Goal: Use online tool/utility: Utilize a website feature to perform a specific function

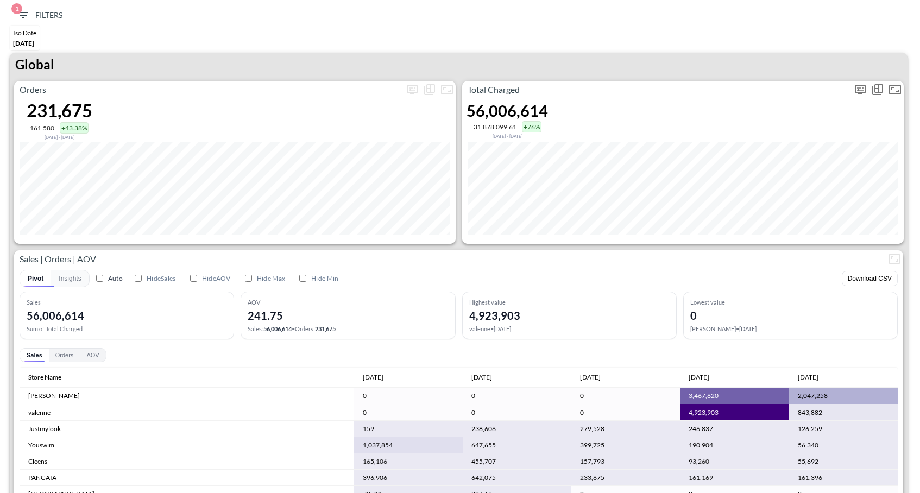
click at [859, 83] on icon "more" at bounding box center [860, 89] width 13 height 13
click at [765, 173] on body "BI.P.EYE, Interactive Analytics Dashboards 1 Filters Iso Date [DATE] Global Ord…" at bounding box center [460, 246] width 920 height 493
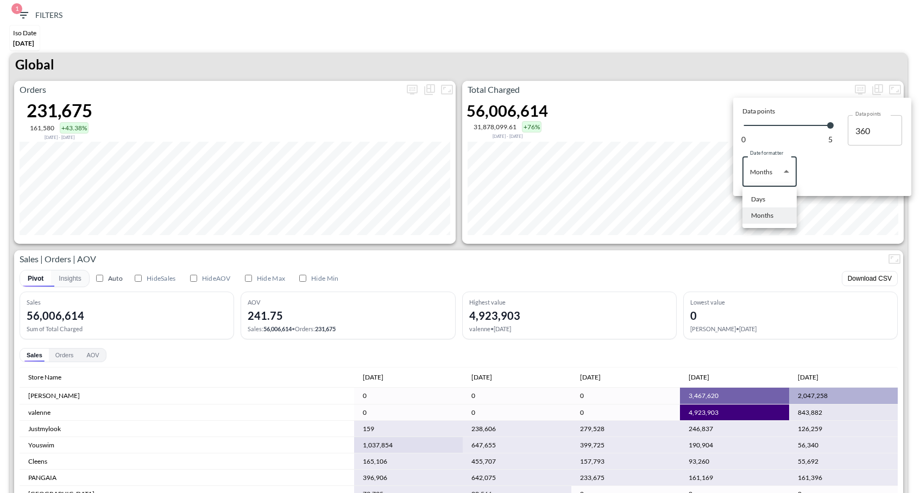
click at [753, 195] on div "Days" at bounding box center [758, 200] width 14 height 10
type input "Days"
type input "137"
click at [708, 62] on div at bounding box center [460, 246] width 920 height 493
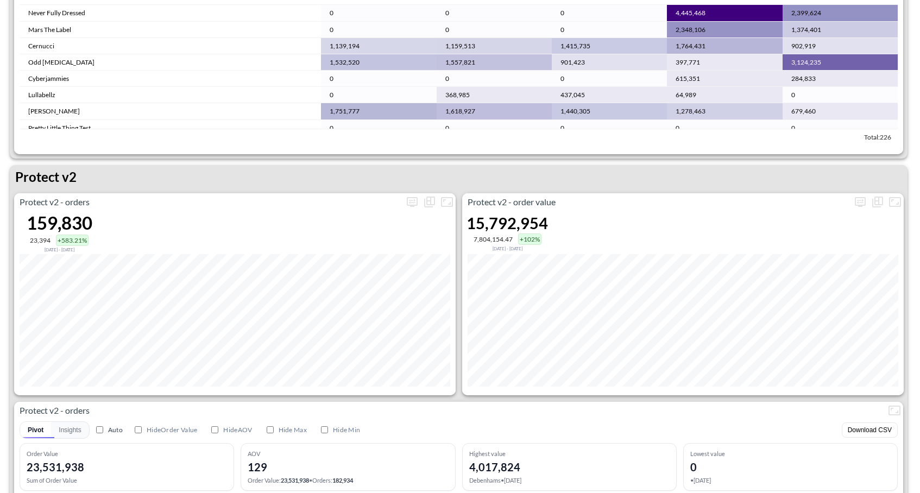
scroll to position [1949, 0]
click at [410, 200] on icon "more" at bounding box center [412, 201] width 13 height 13
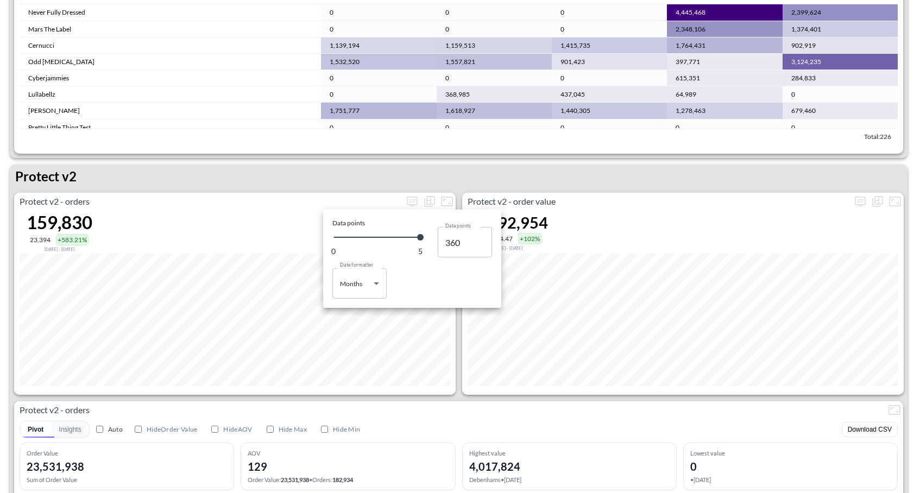
click at [380, 292] on body "BI.P.EYE, Interactive Analytics Dashboards 1 Filters Iso Date [DATE] Global Ord…" at bounding box center [460, 246] width 920 height 493
click at [366, 310] on li "Days" at bounding box center [360, 311] width 54 height 16
type input "Days"
type input "137"
click at [530, 164] on div at bounding box center [460, 246] width 920 height 493
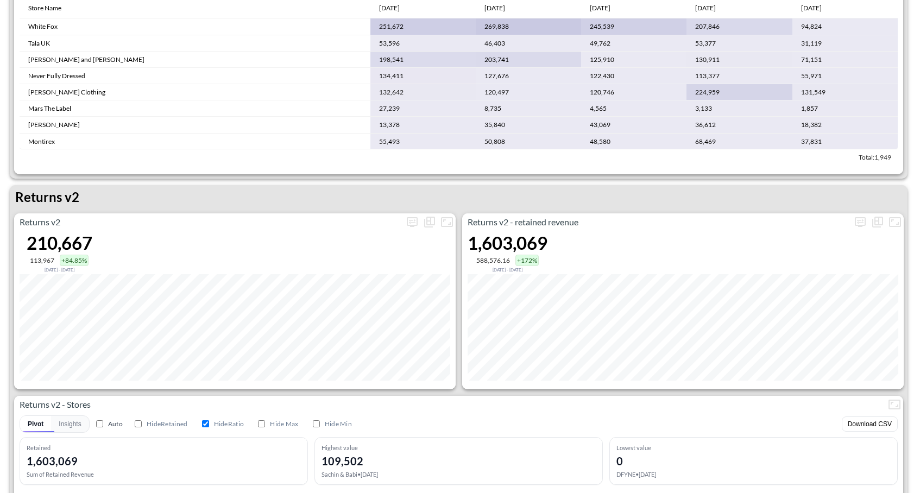
scroll to position [0, 0]
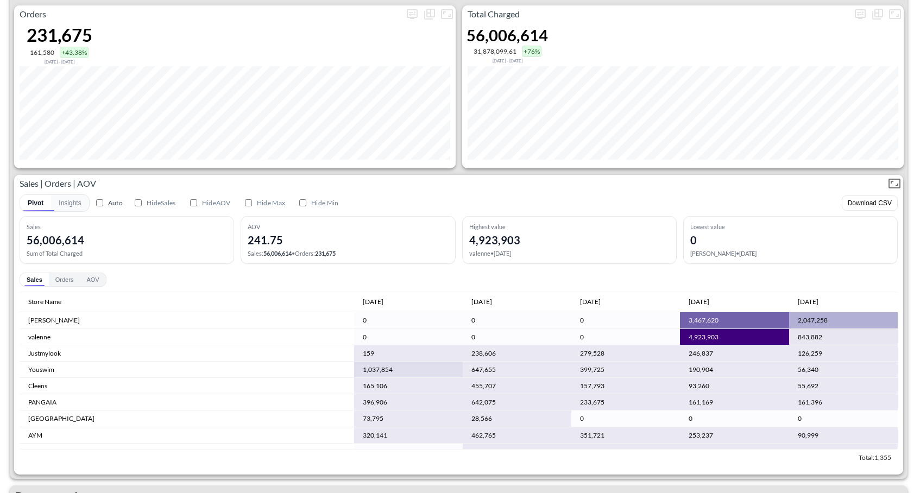
scroll to position [151, 0]
